Goal: Information Seeking & Learning: Find specific page/section

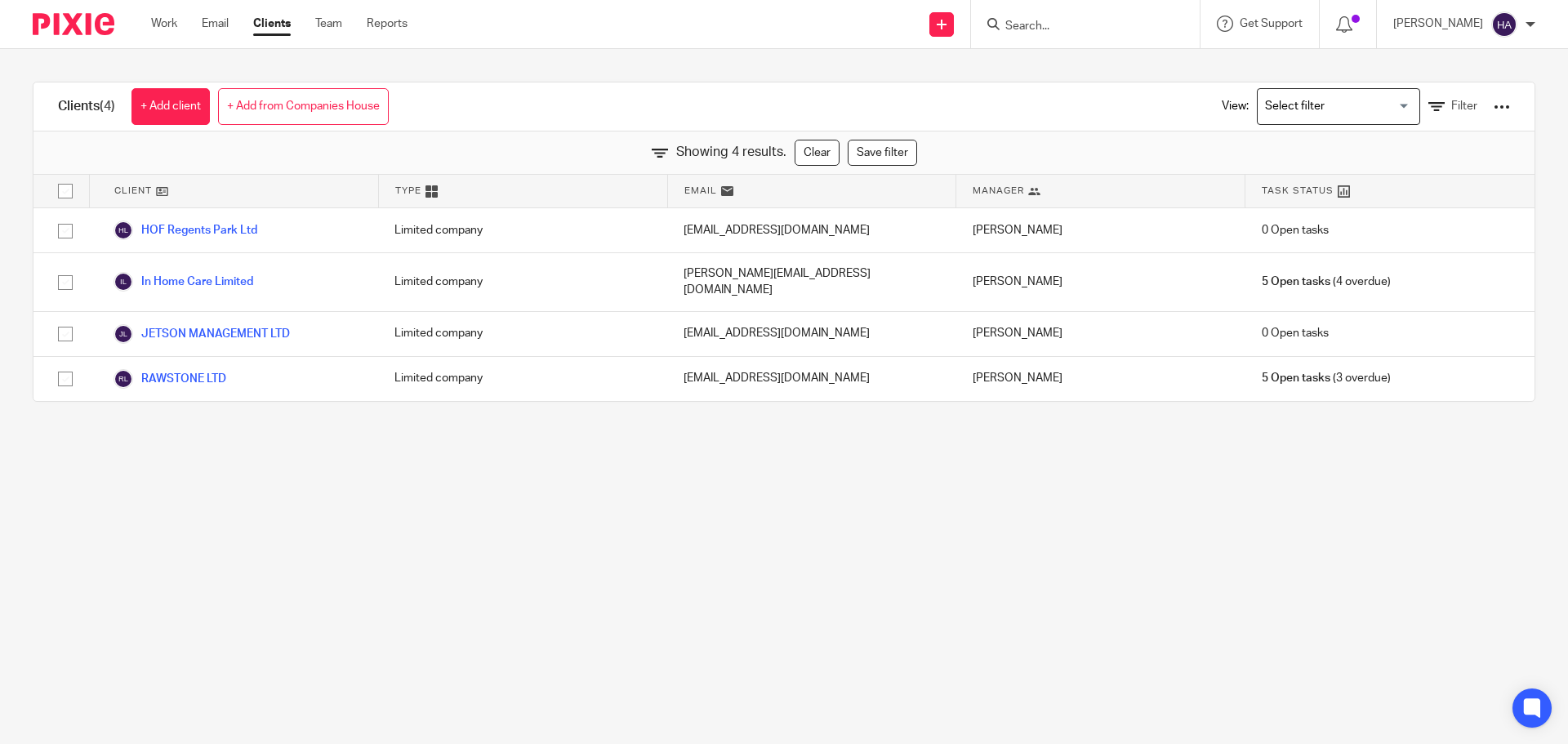
click at [1297, 103] on input "Search for option" at bounding box center [1335, 106] width 151 height 29
click at [750, 98] on div "Clients (4) + Add client + Add from Companies House View: Loading... Limited Co…" at bounding box center [784, 106] width 1501 height 49
click at [1336, 92] on input "Search for option" at bounding box center [1335, 106] width 151 height 29
click at [1452, 105] on span "Filter" at bounding box center [1464, 106] width 26 height 12
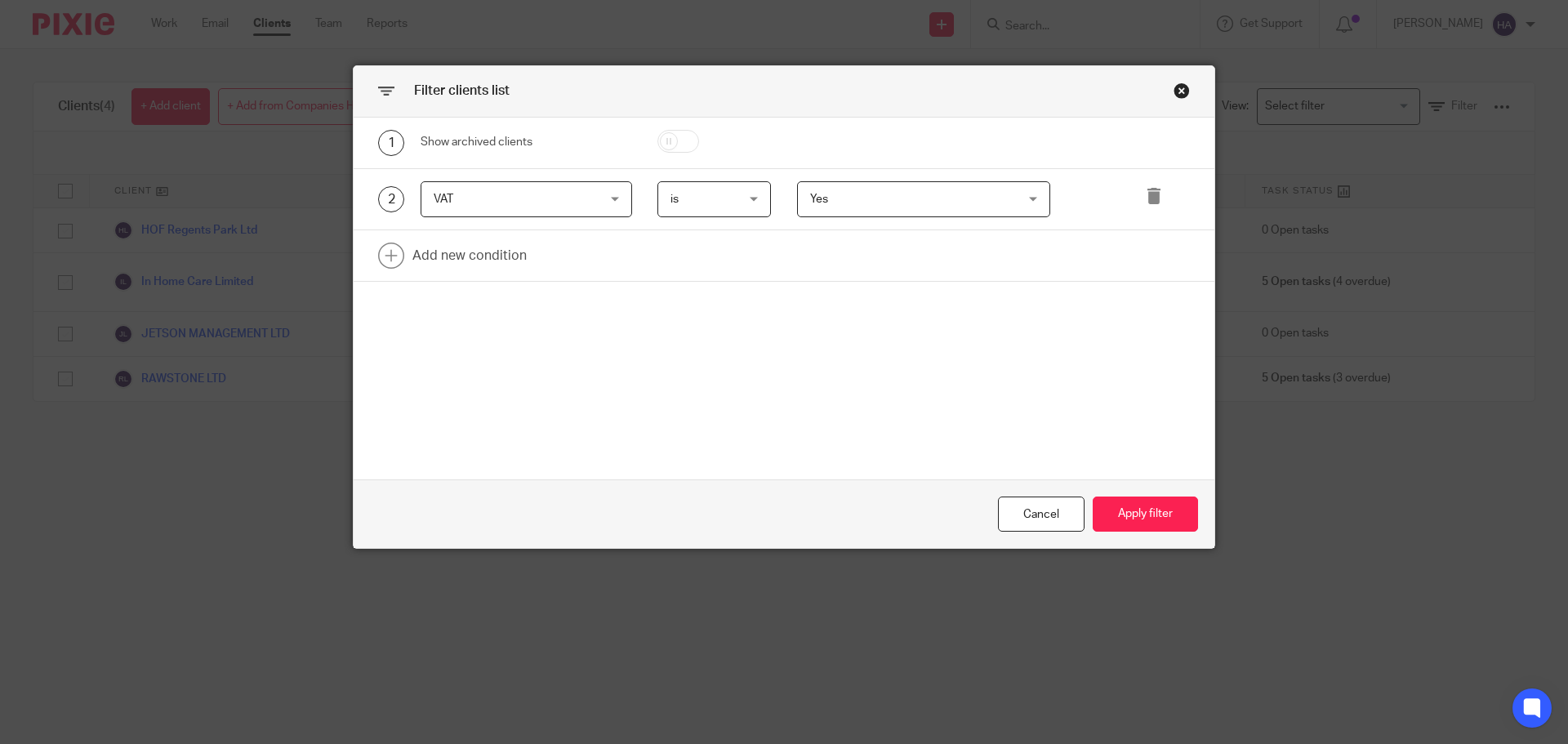
click at [1031, 202] on div "Yes Yes" at bounding box center [924, 199] width 254 height 37
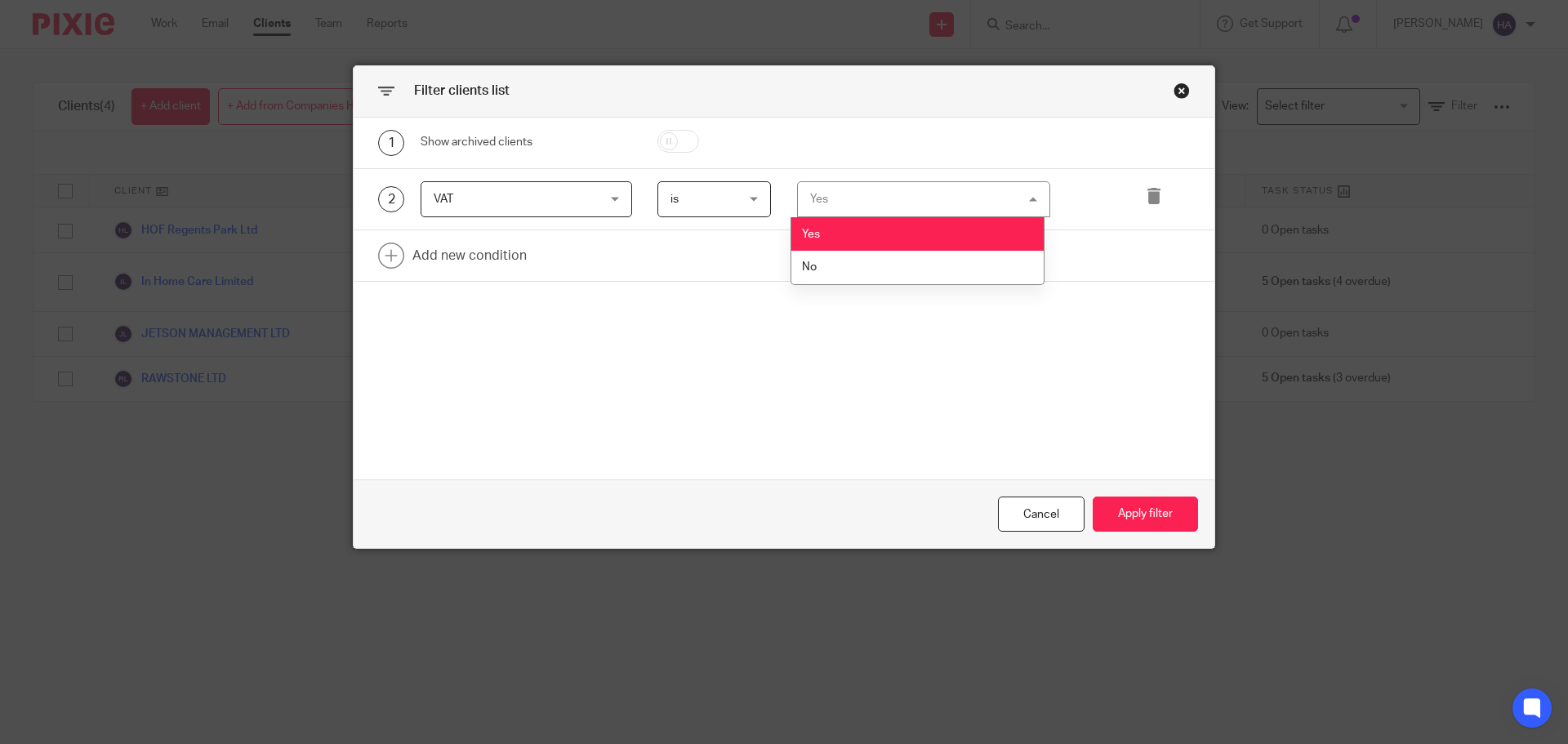
click at [1031, 202] on div "Yes Yes" at bounding box center [924, 199] width 254 height 37
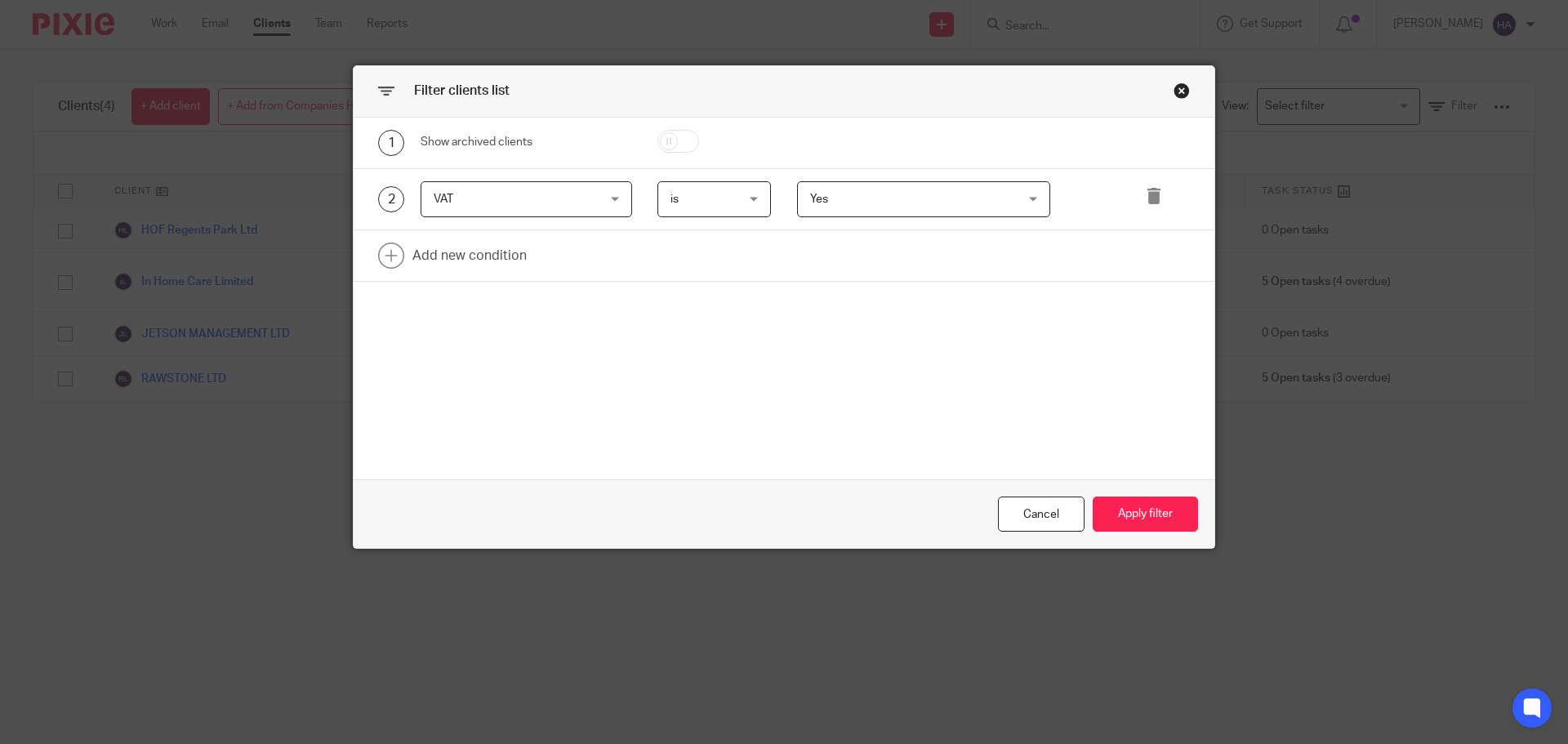
click at [741, 204] on span "is" at bounding box center [711, 199] width 80 height 34
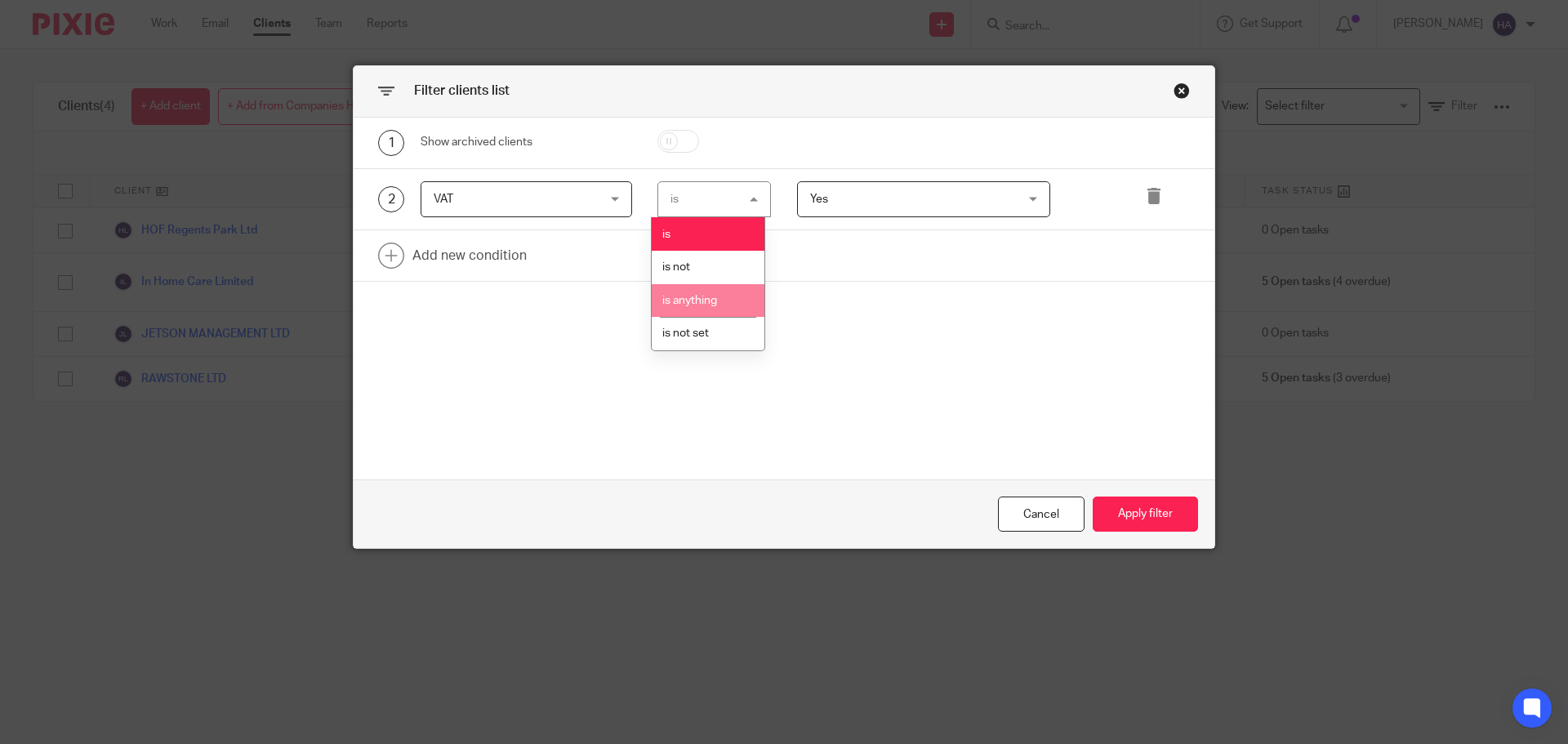
click at [731, 301] on li "is anything" at bounding box center [708, 300] width 113 height 33
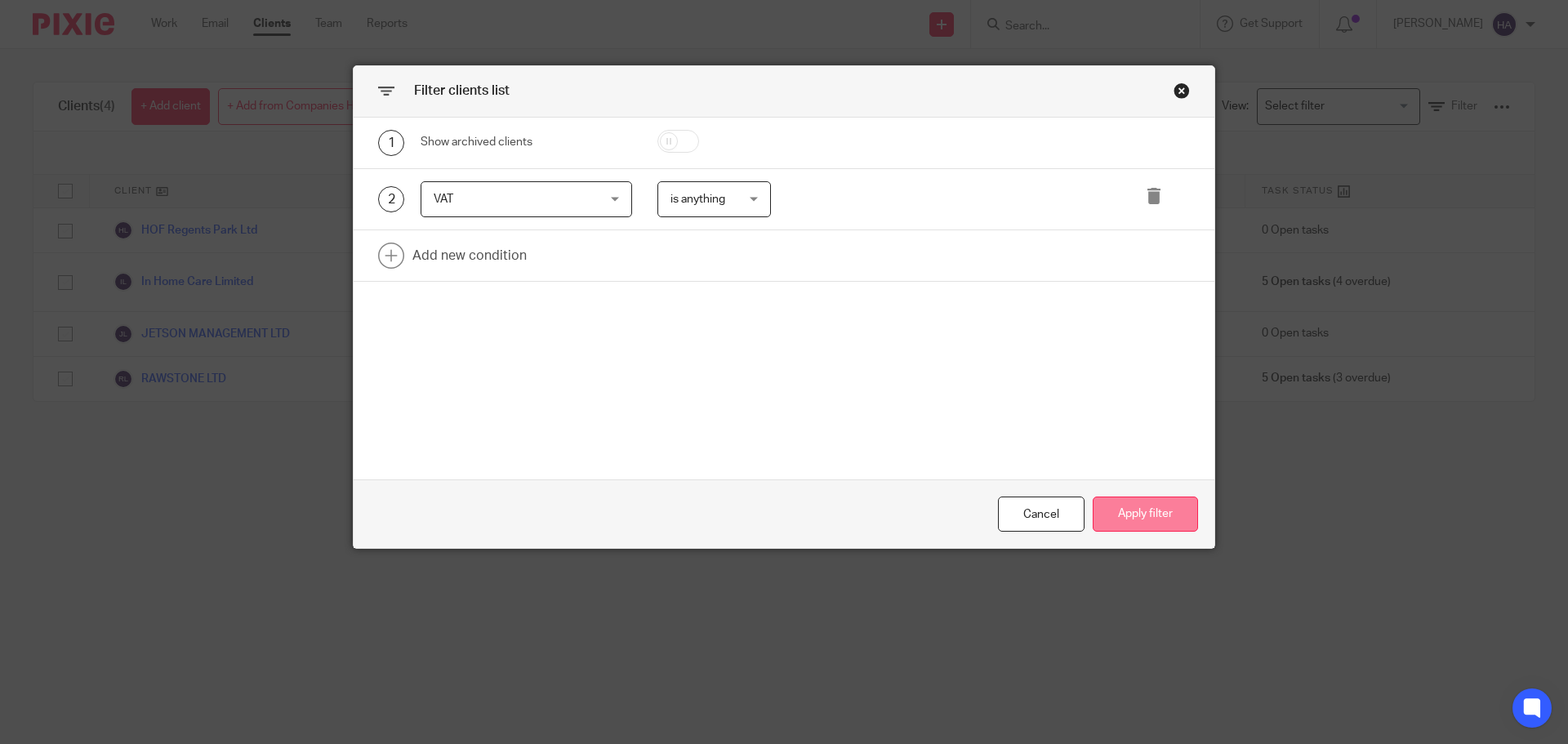
click at [1160, 508] on button "Apply filter" at bounding box center [1145, 514] width 105 height 35
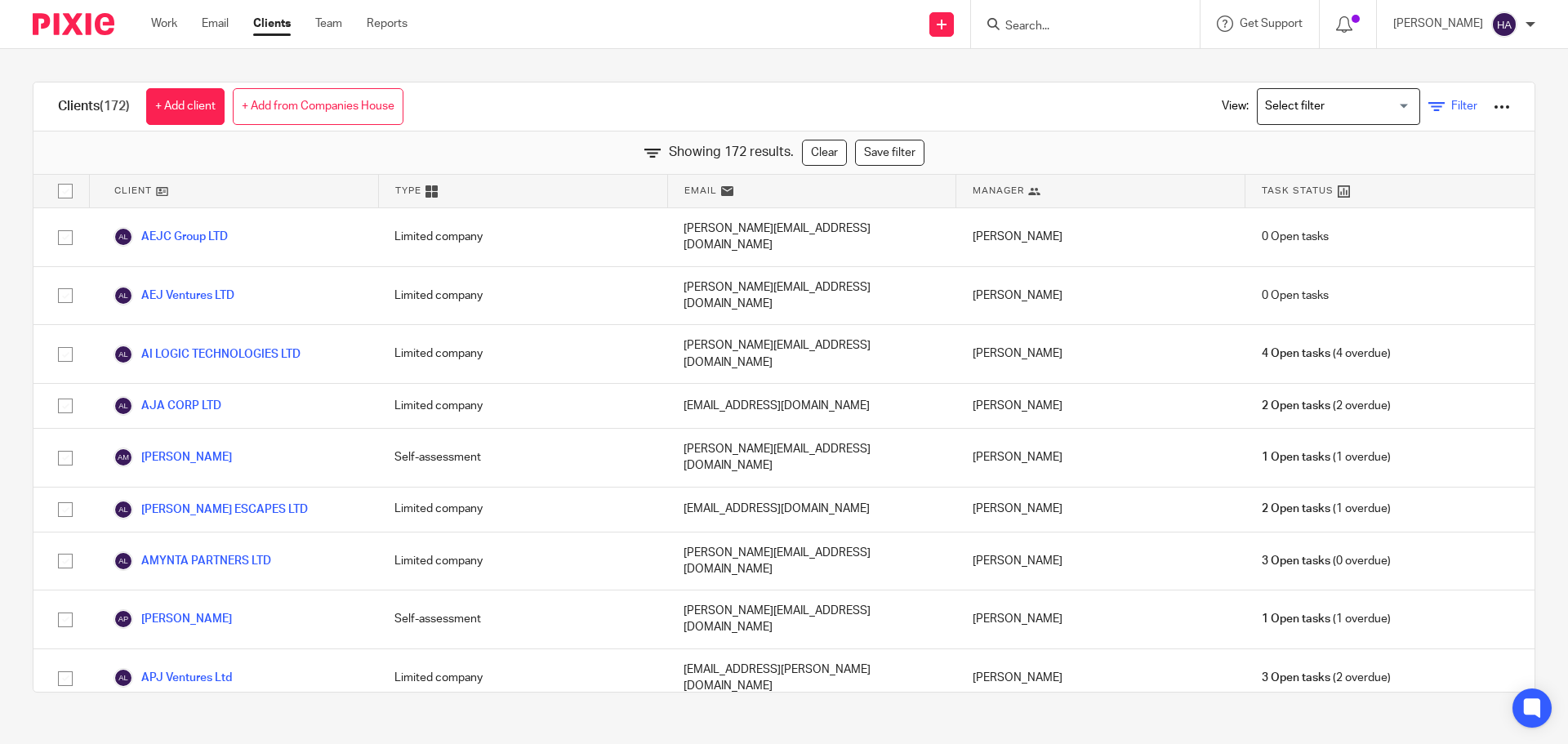
click at [1428, 103] on icon at bounding box center [1436, 107] width 16 height 16
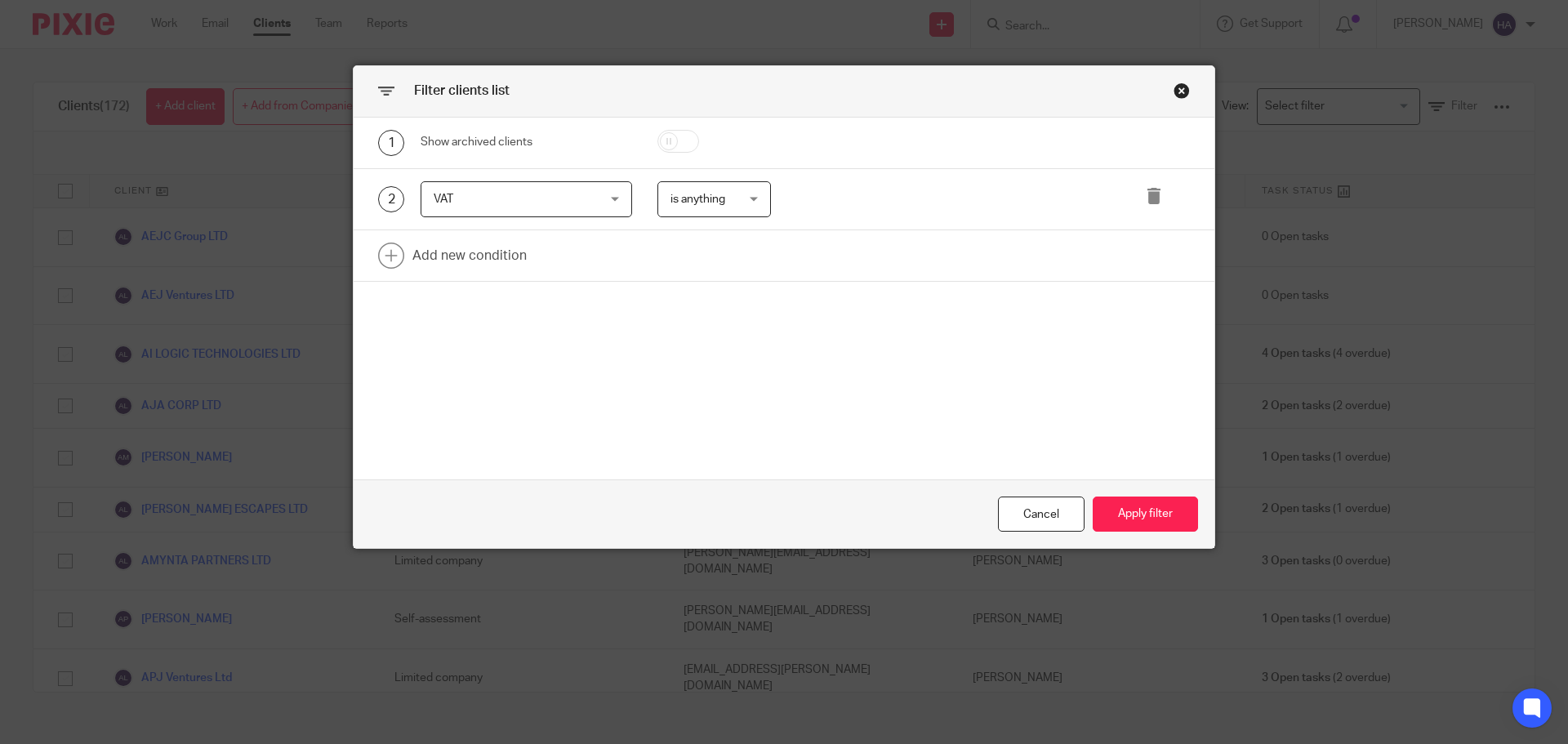
click at [611, 195] on div "VAT VAT" at bounding box center [527, 199] width 212 height 37
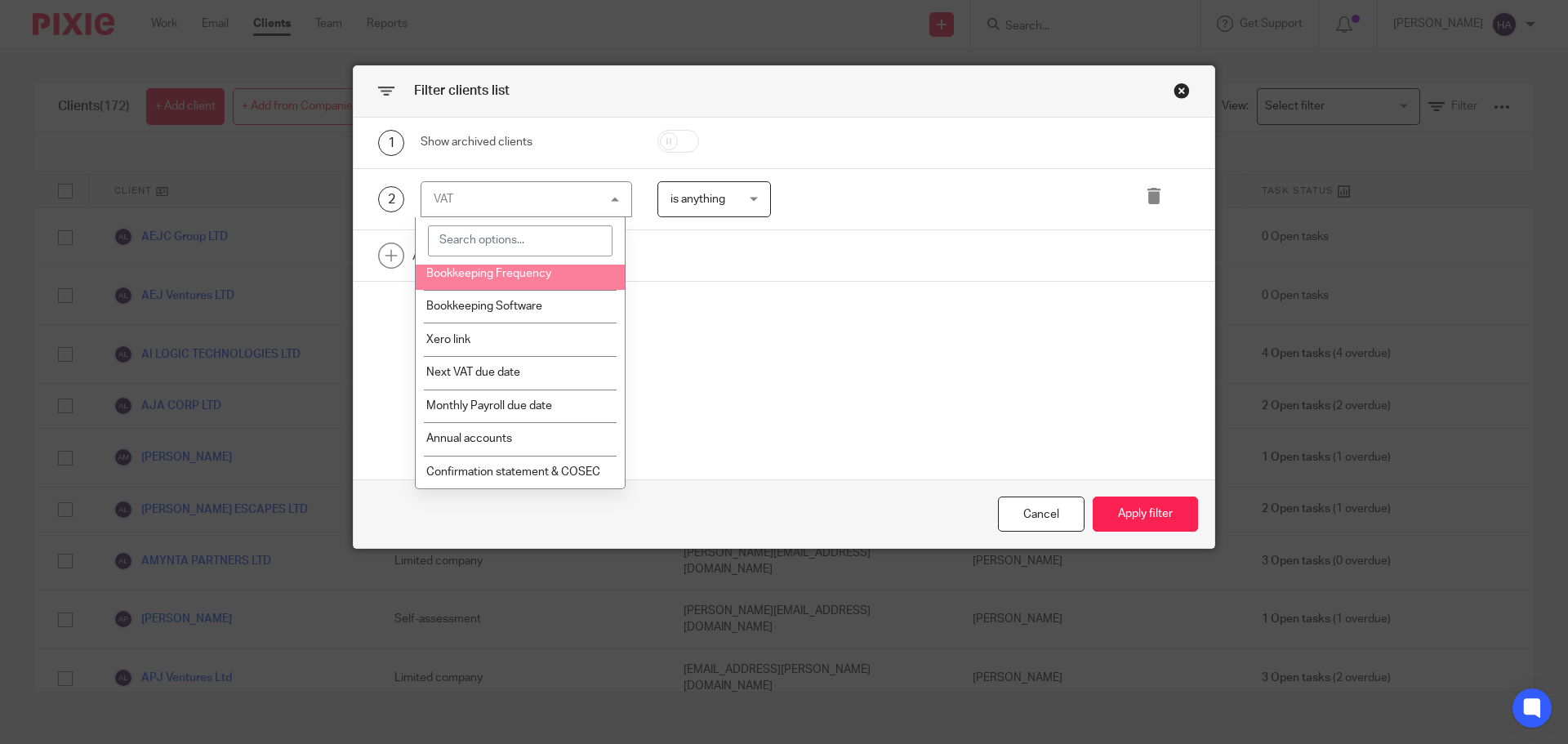
scroll to position [898, 0]
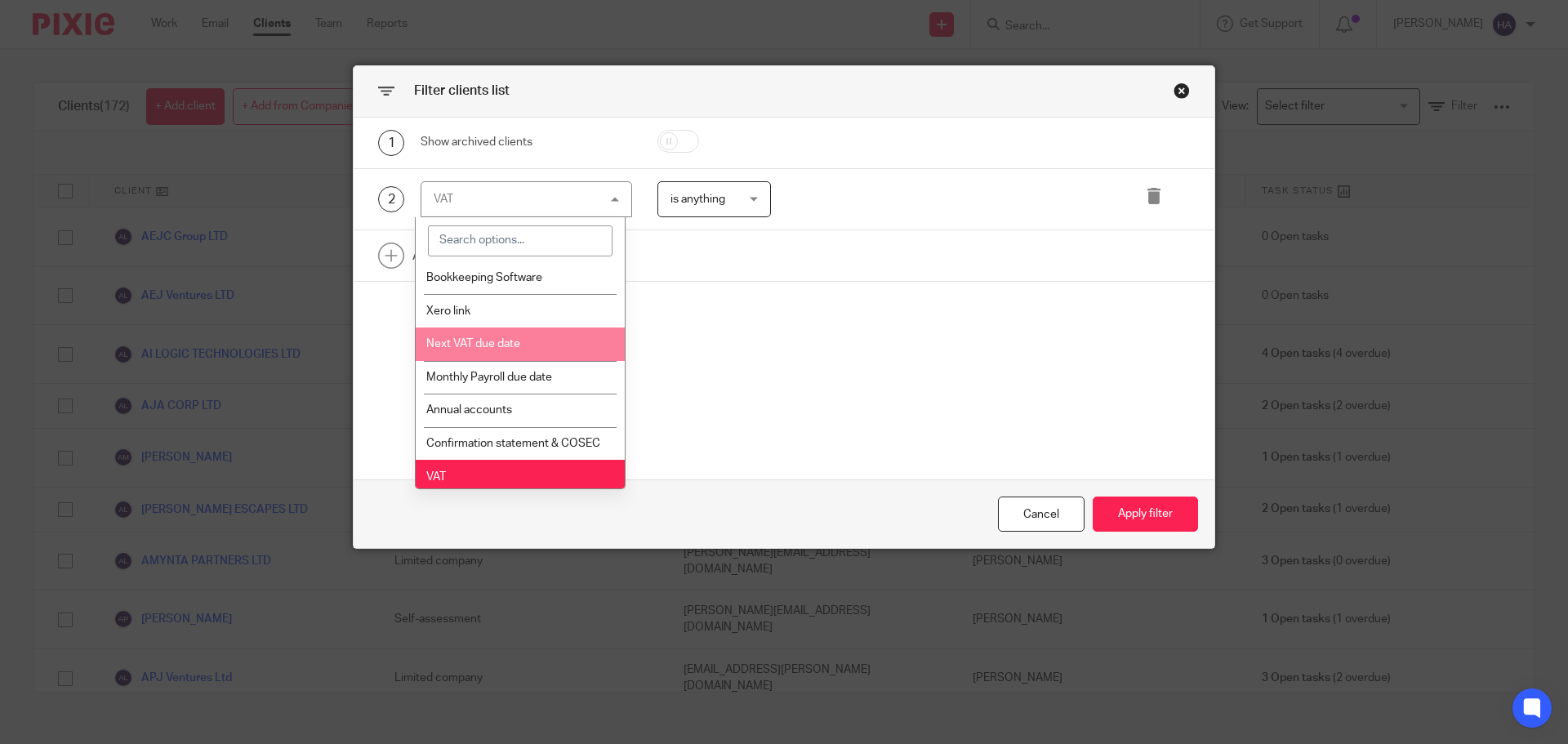
click at [534, 361] on li "Next VAT due date" at bounding box center [520, 344] width 210 height 33
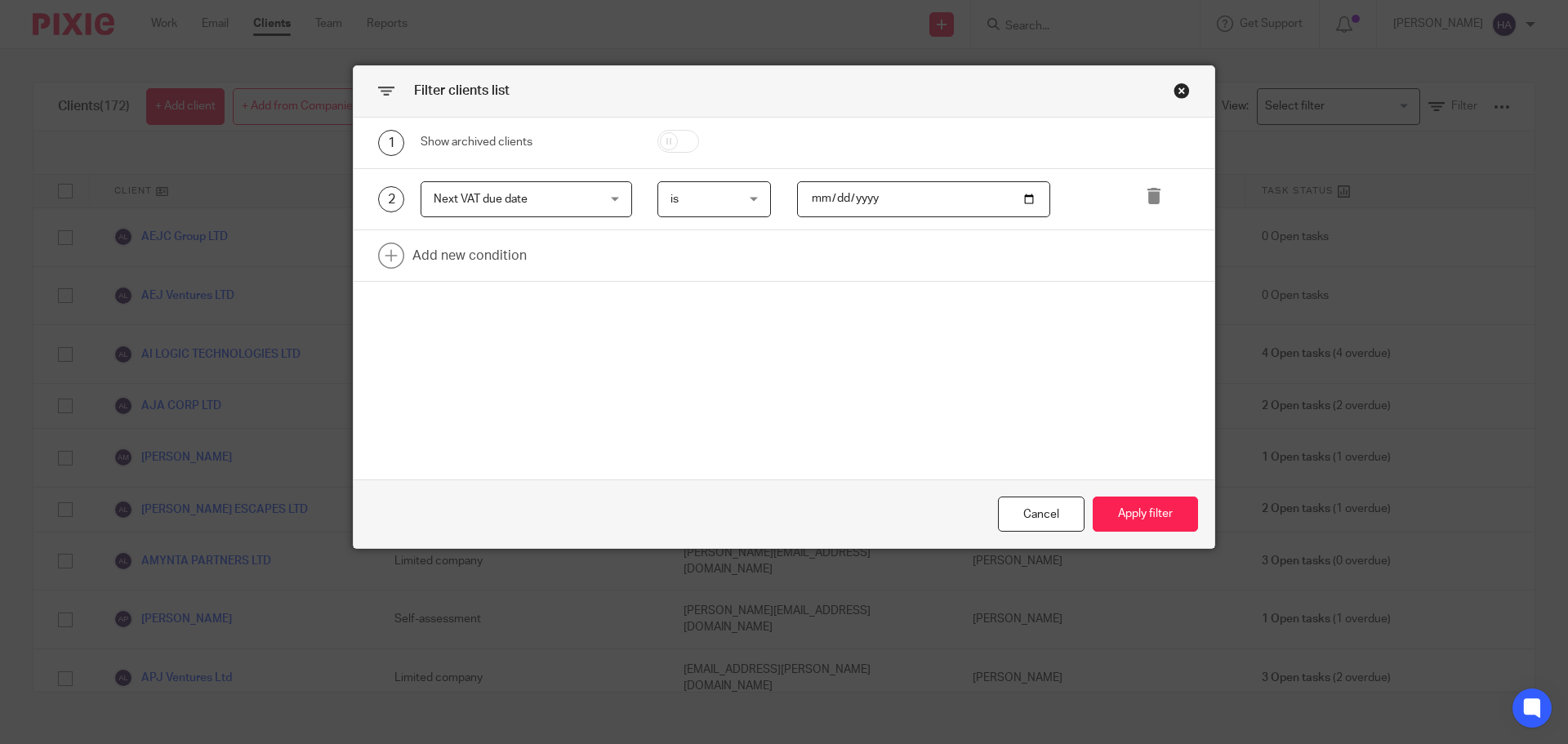
click at [1025, 201] on input "date" at bounding box center [924, 199] width 254 height 37
type input "[DATE]"
click at [741, 202] on span "is" at bounding box center [711, 199] width 80 height 34
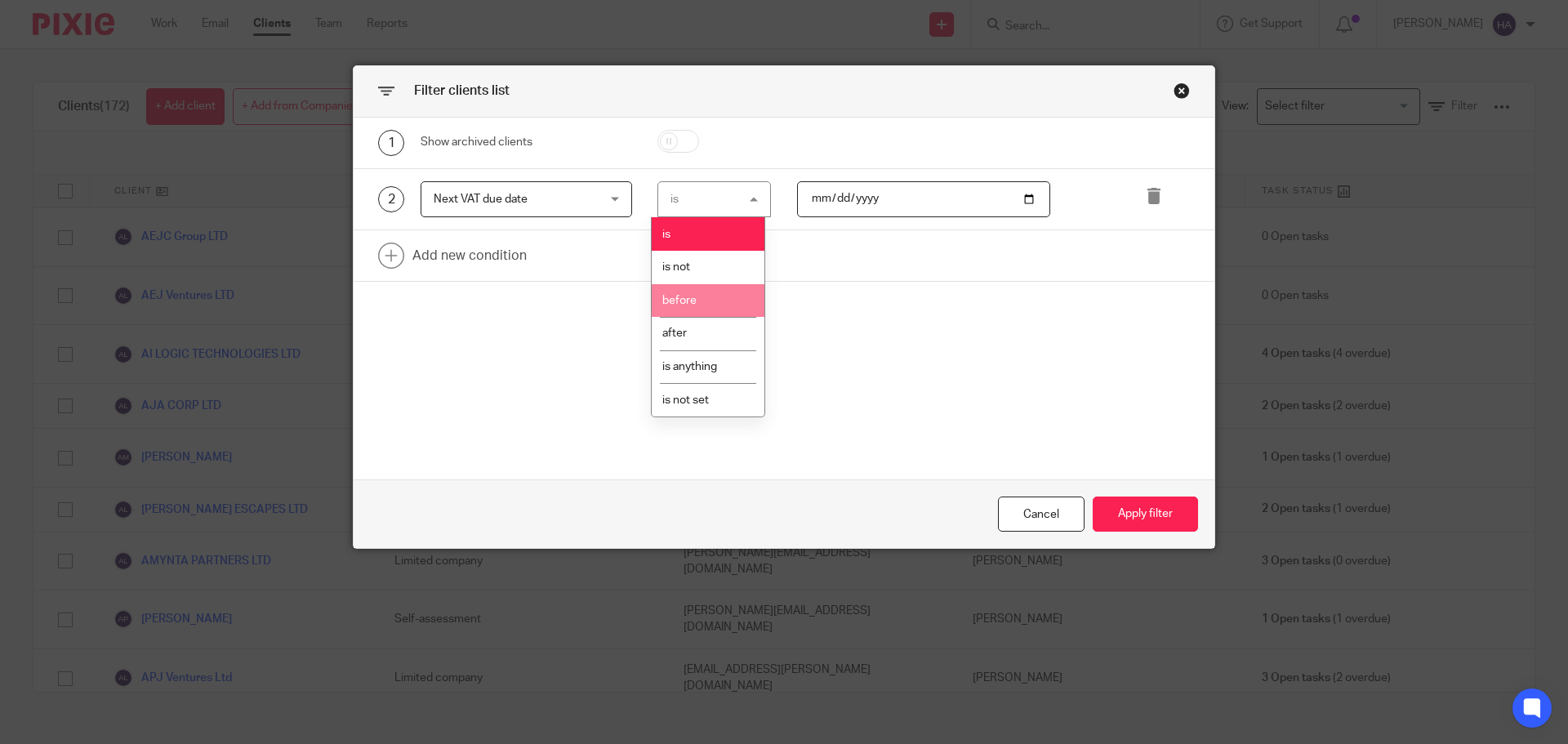
click at [728, 317] on li "before" at bounding box center [708, 300] width 113 height 33
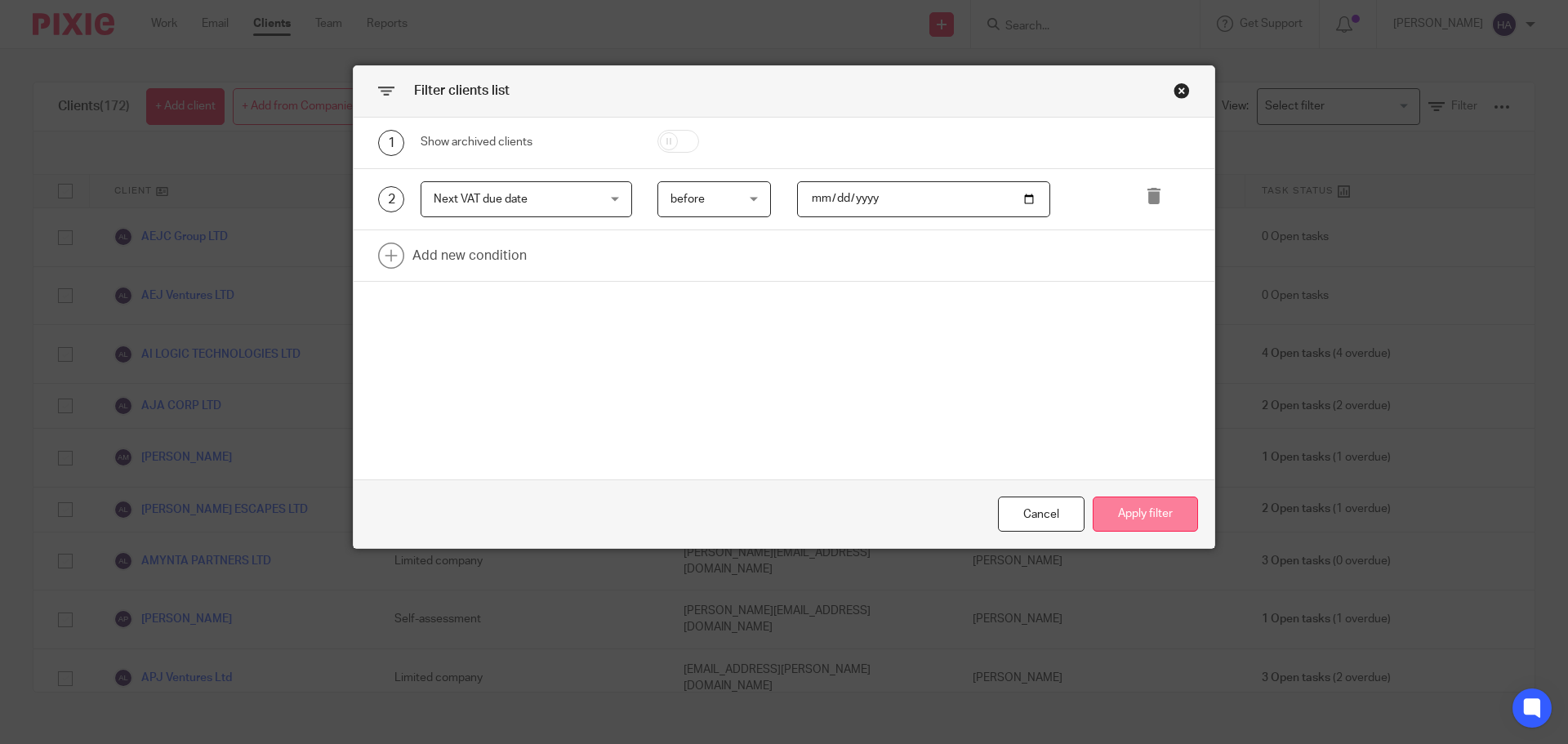
click at [1142, 506] on button "Apply filter" at bounding box center [1145, 514] width 105 height 35
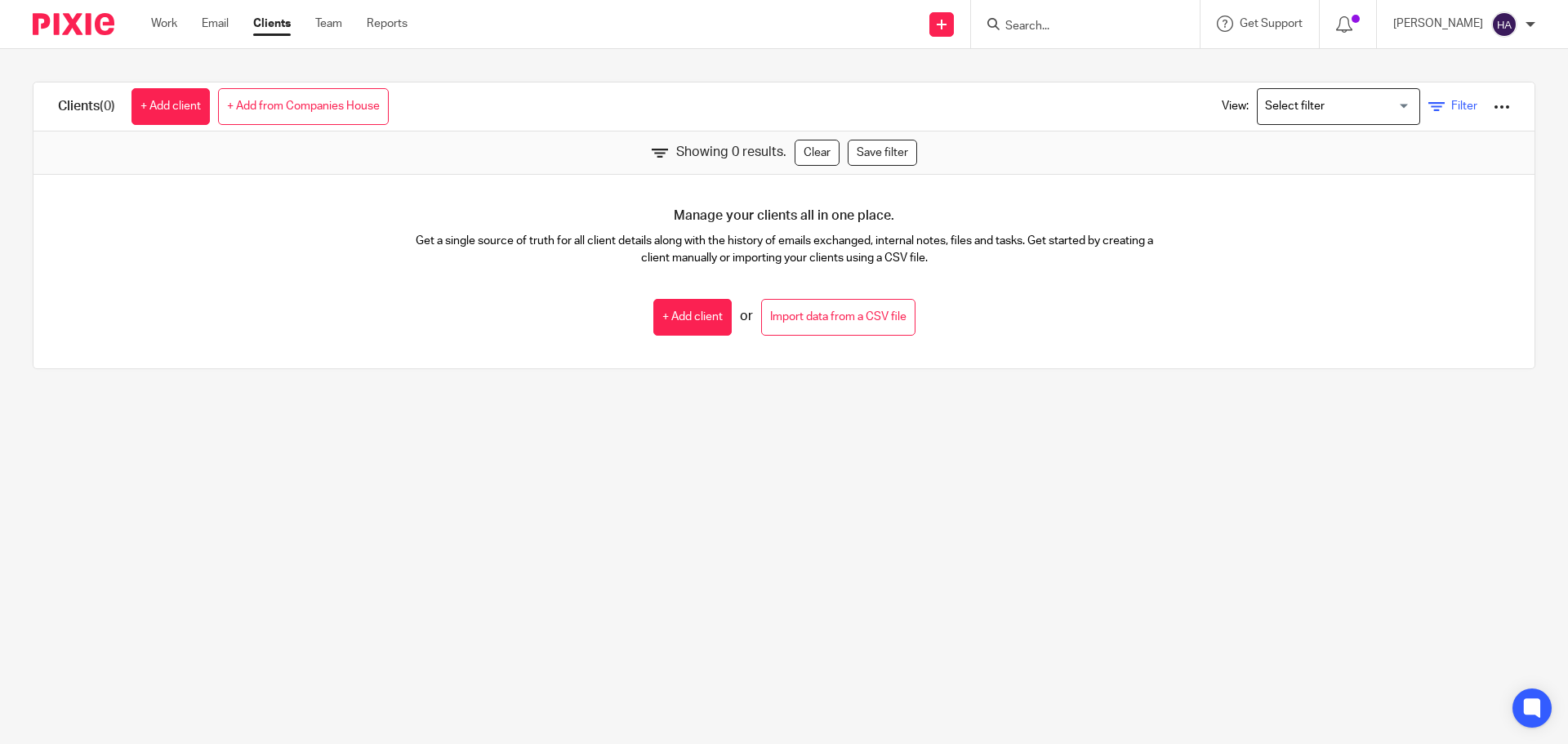
click at [1428, 103] on icon at bounding box center [1436, 107] width 16 height 16
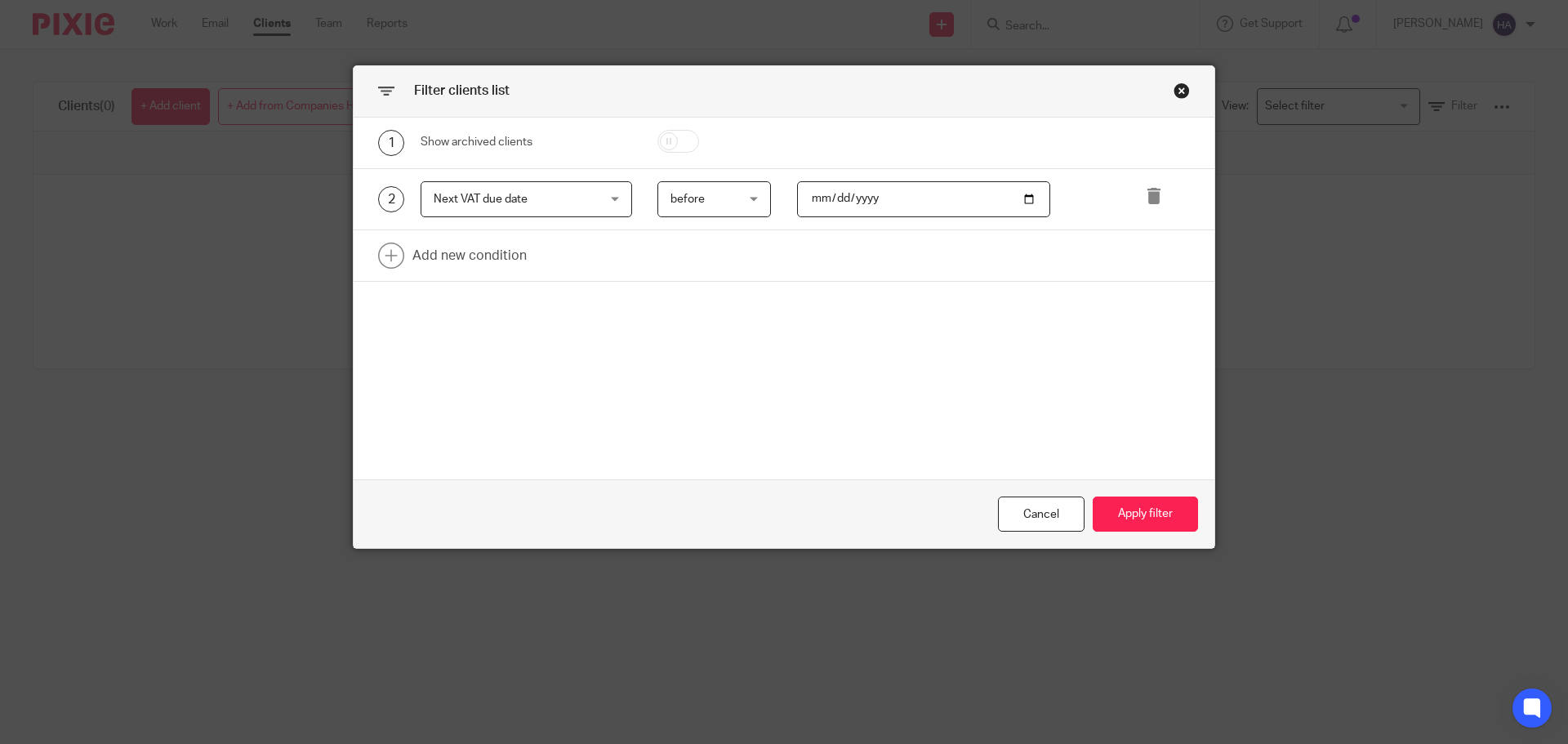
click at [608, 200] on div "Next VAT due date Next VAT due date" at bounding box center [527, 199] width 212 height 37
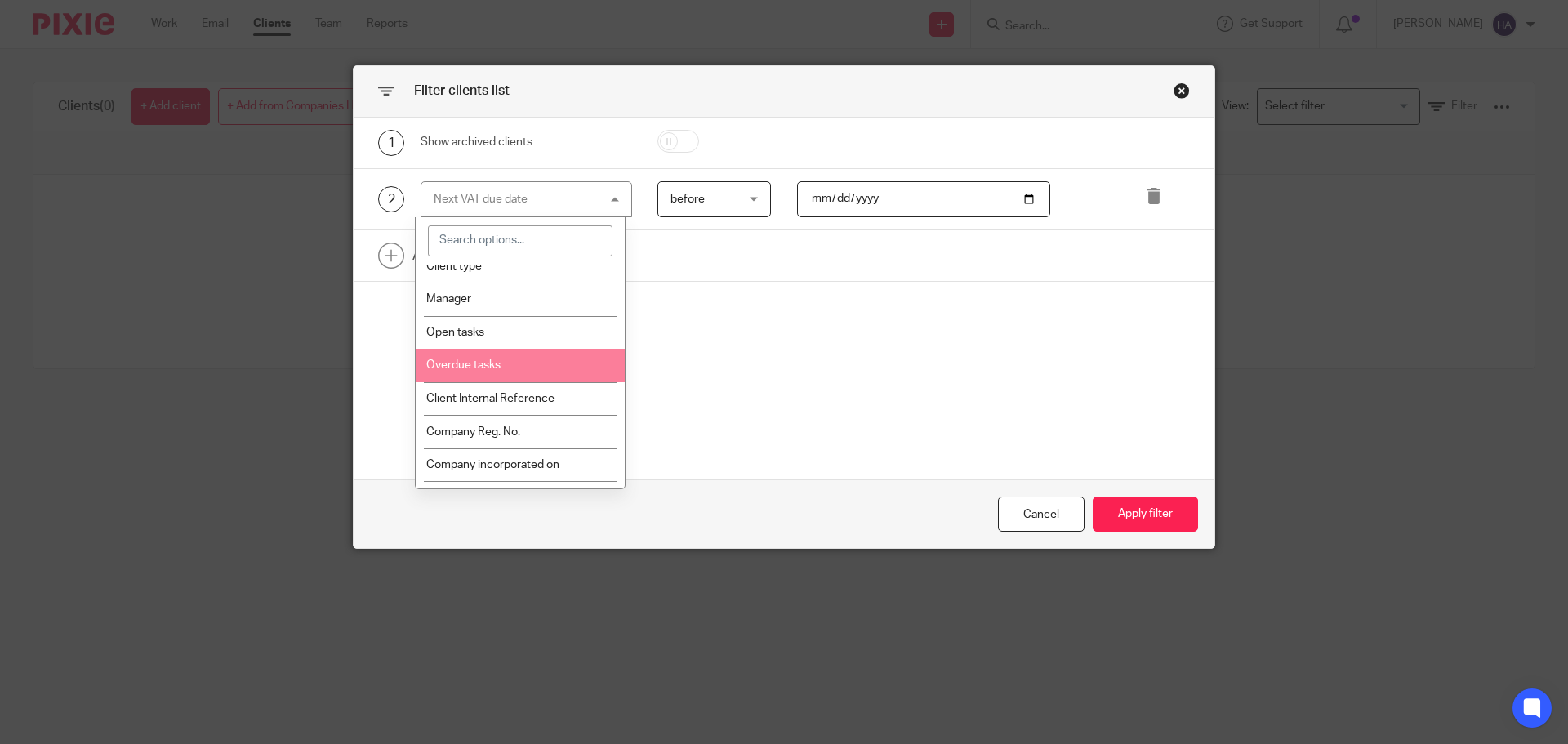
scroll to position [0, 0]
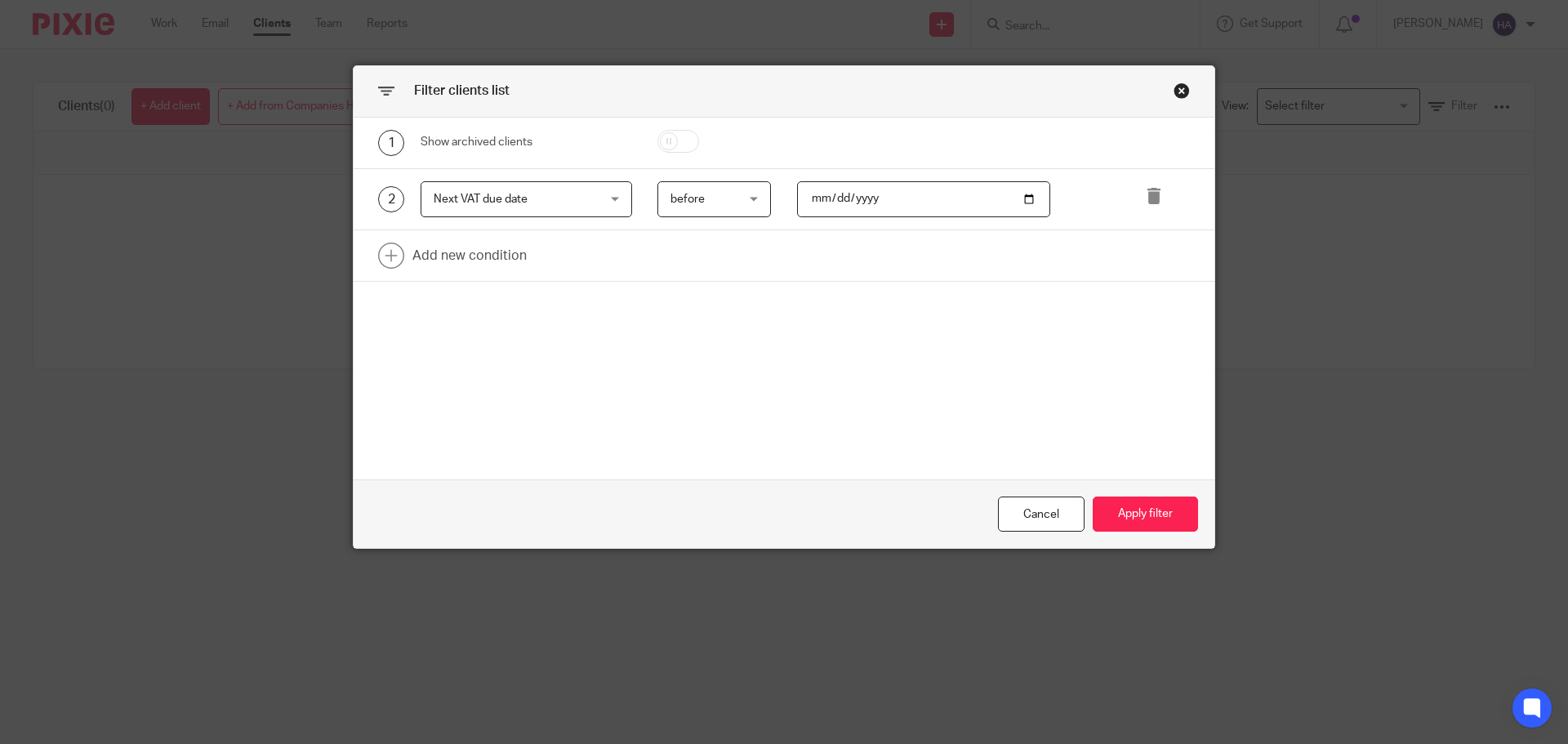
click at [1028, 201] on input "[DATE]" at bounding box center [924, 199] width 254 height 37
type input "[DATE]"
click at [1164, 508] on button "Apply filter" at bounding box center [1145, 514] width 105 height 35
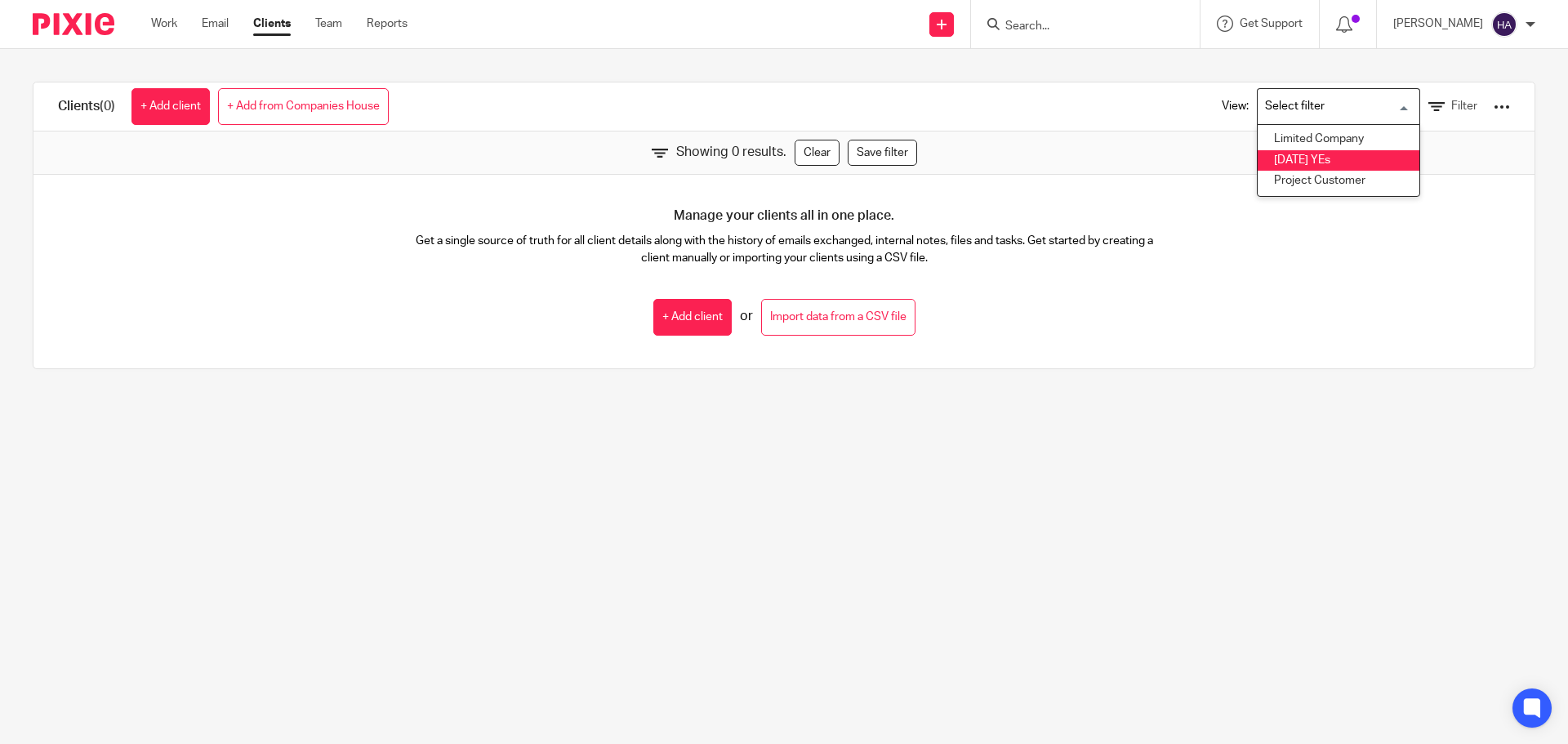
click at [1412, 110] on div "Loading..." at bounding box center [1416, 105] width 7 height 32
click at [1428, 112] on icon at bounding box center [1436, 107] width 16 height 16
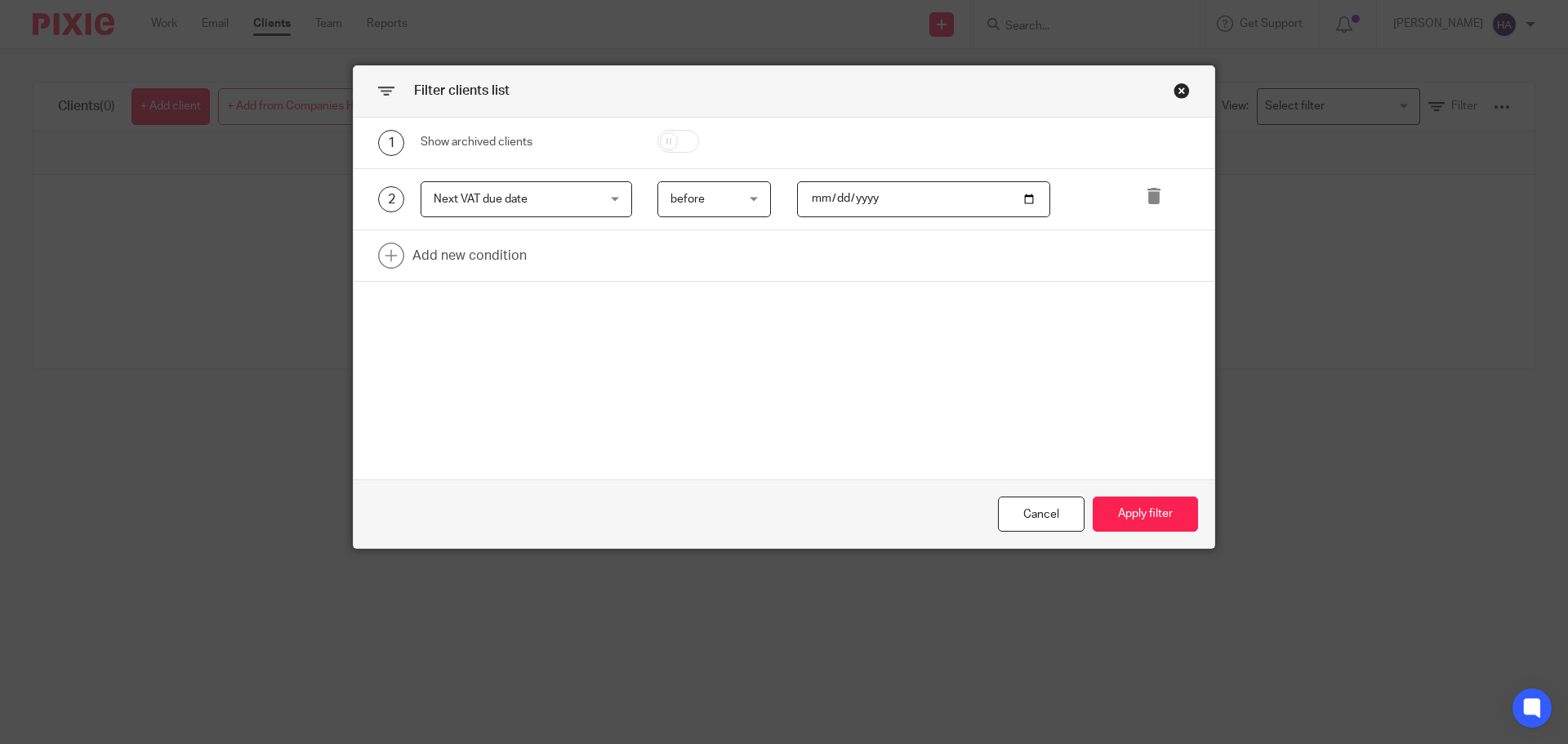
click at [1149, 365] on div "1 Show archived clients 2 Next VAT due date Next VAT due date Name Email Client…" at bounding box center [784, 299] width 861 height 363
click at [1174, 82] on div "Close this dialog window" at bounding box center [1182, 90] width 16 height 16
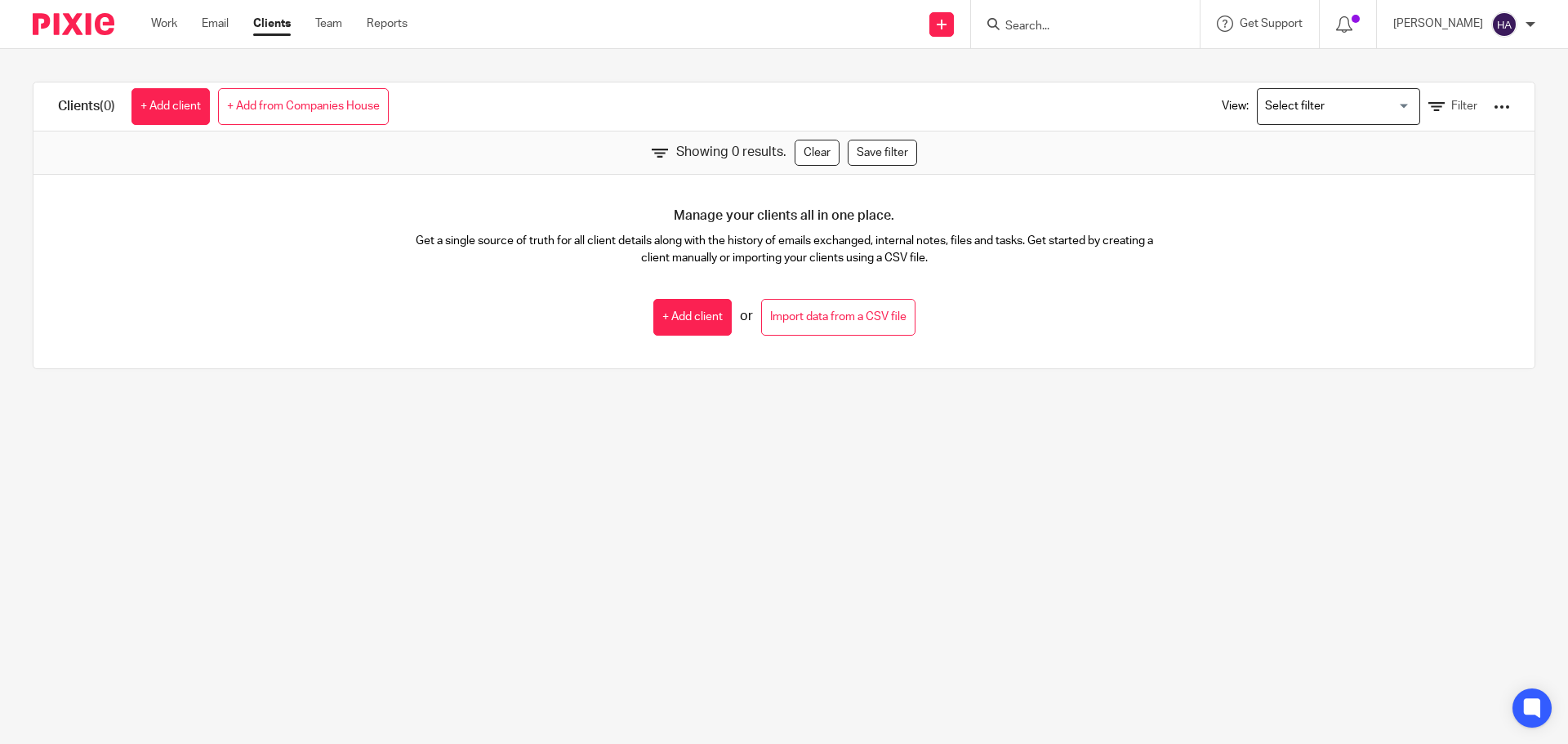
click at [273, 22] on link "Clients" at bounding box center [272, 23] width 38 height 16
click at [1105, 18] on form at bounding box center [1090, 23] width 174 height 21
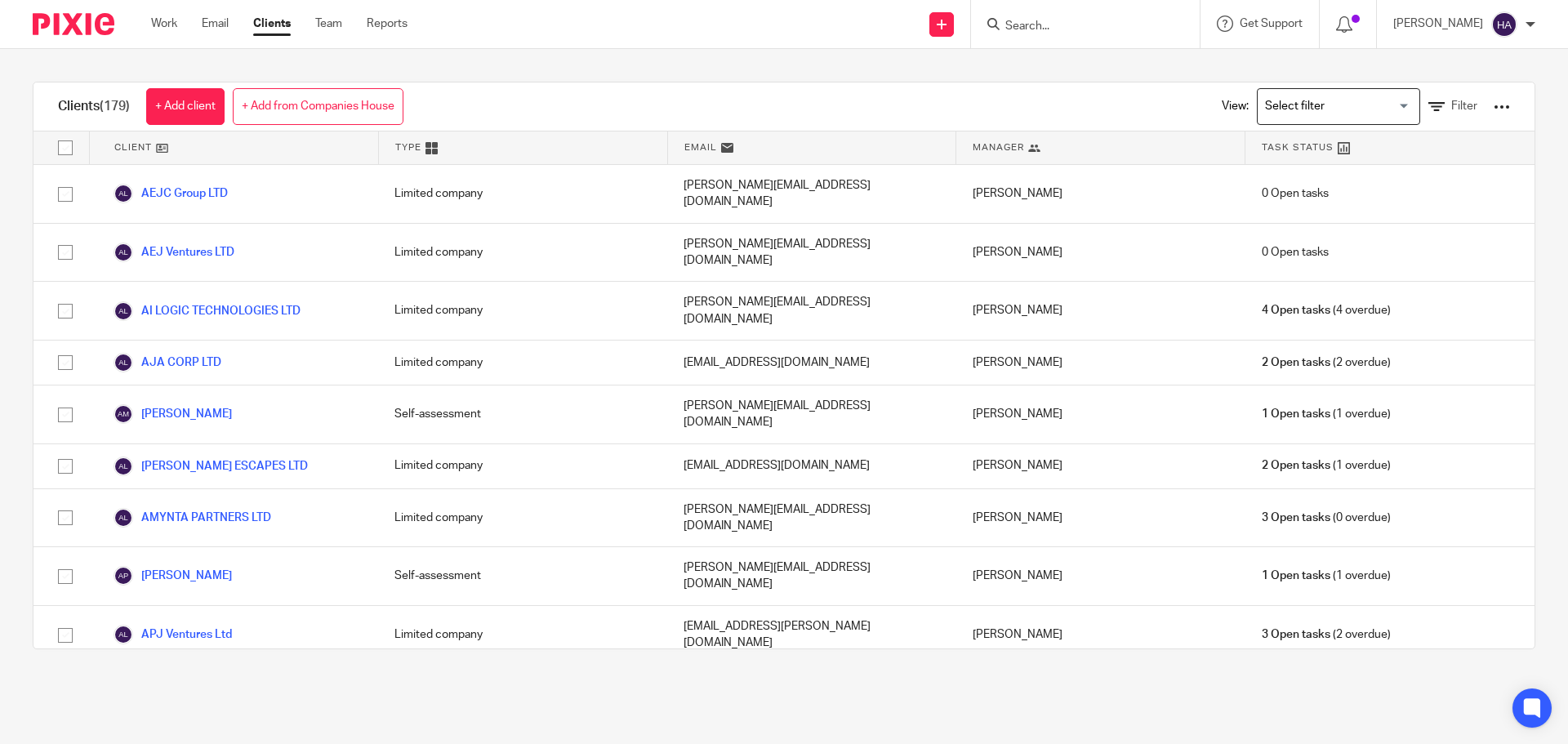
click at [1061, 32] on input "Search" at bounding box center [1077, 27] width 147 height 14
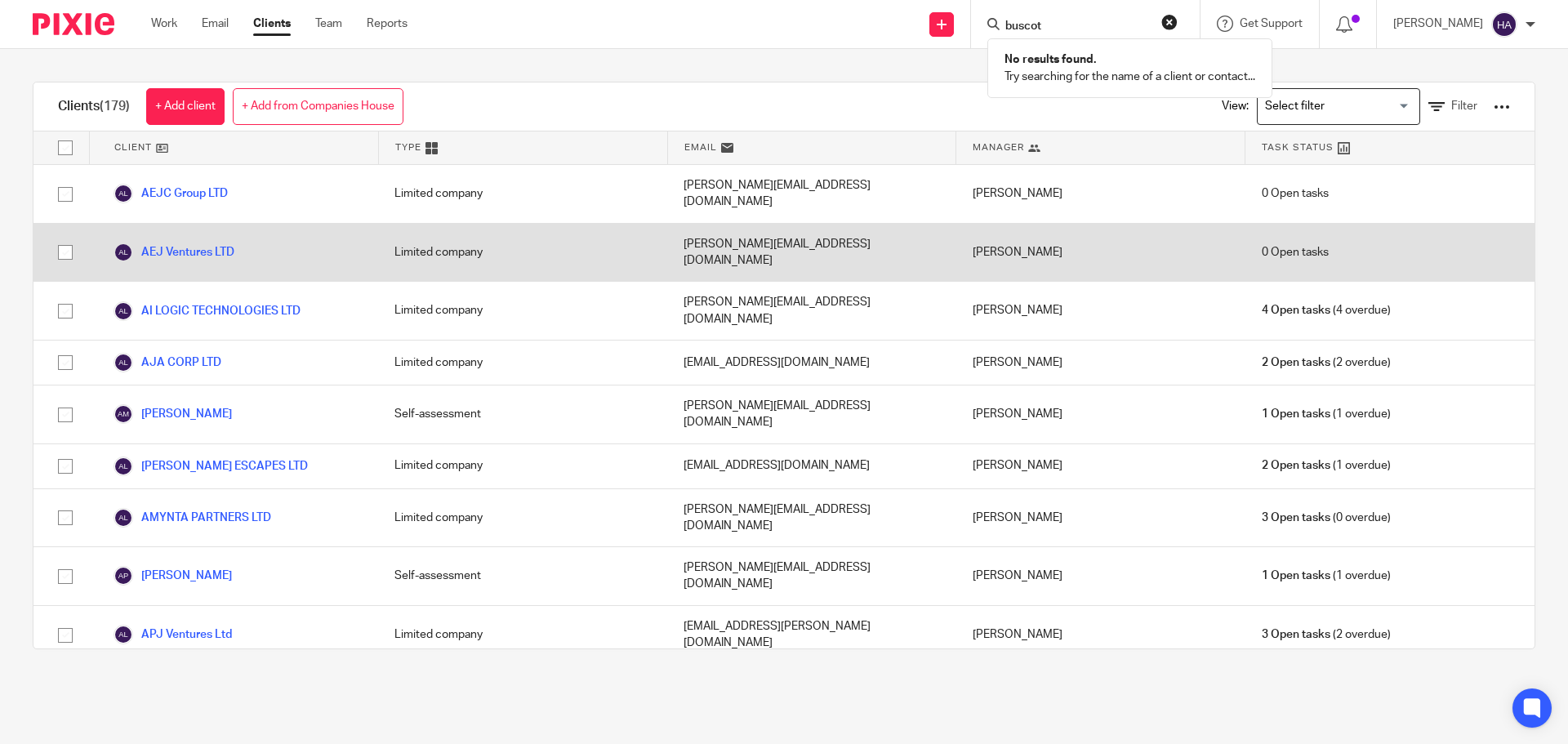
type input "buscot"
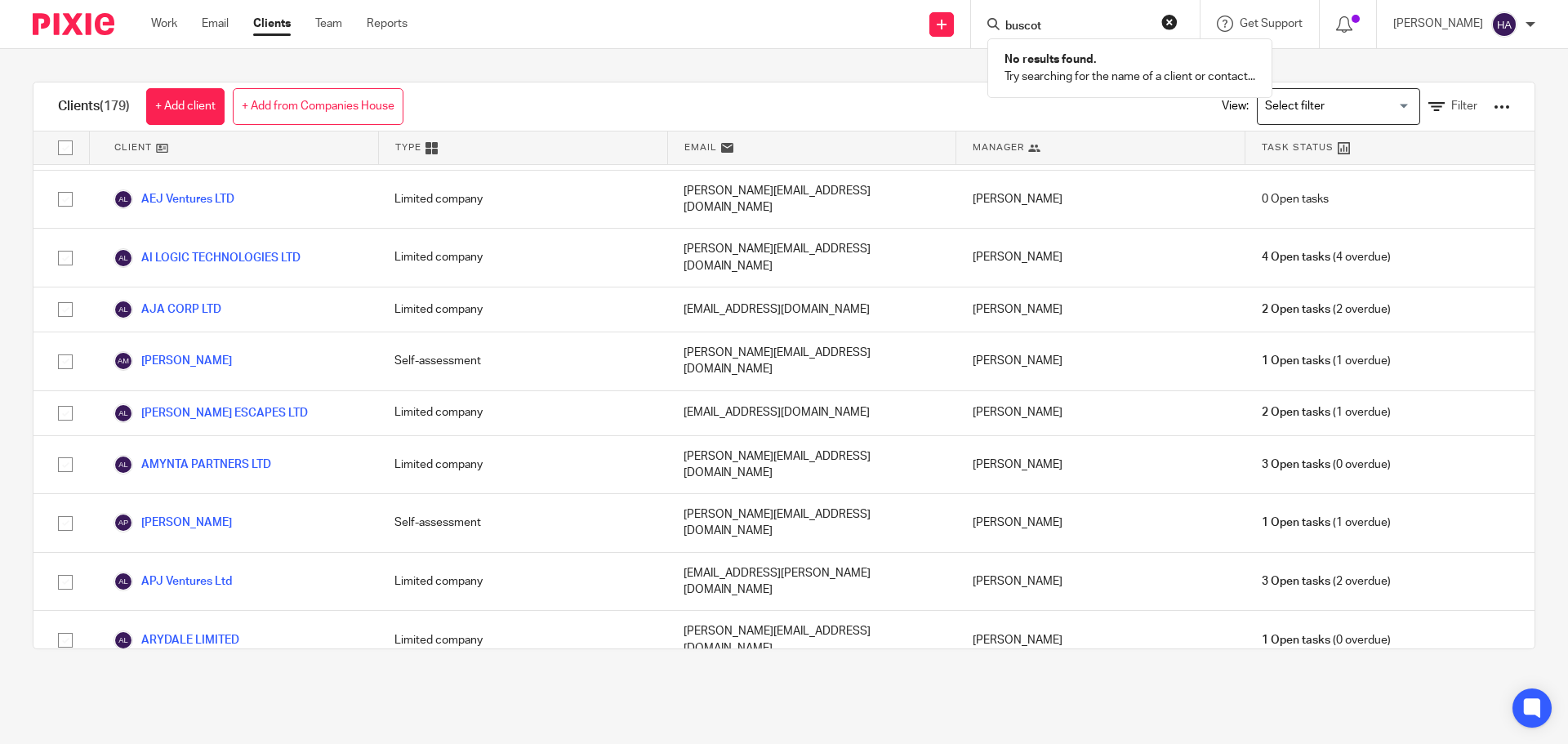
scroll to position [82, 0]
